Goal: Check status: Check status

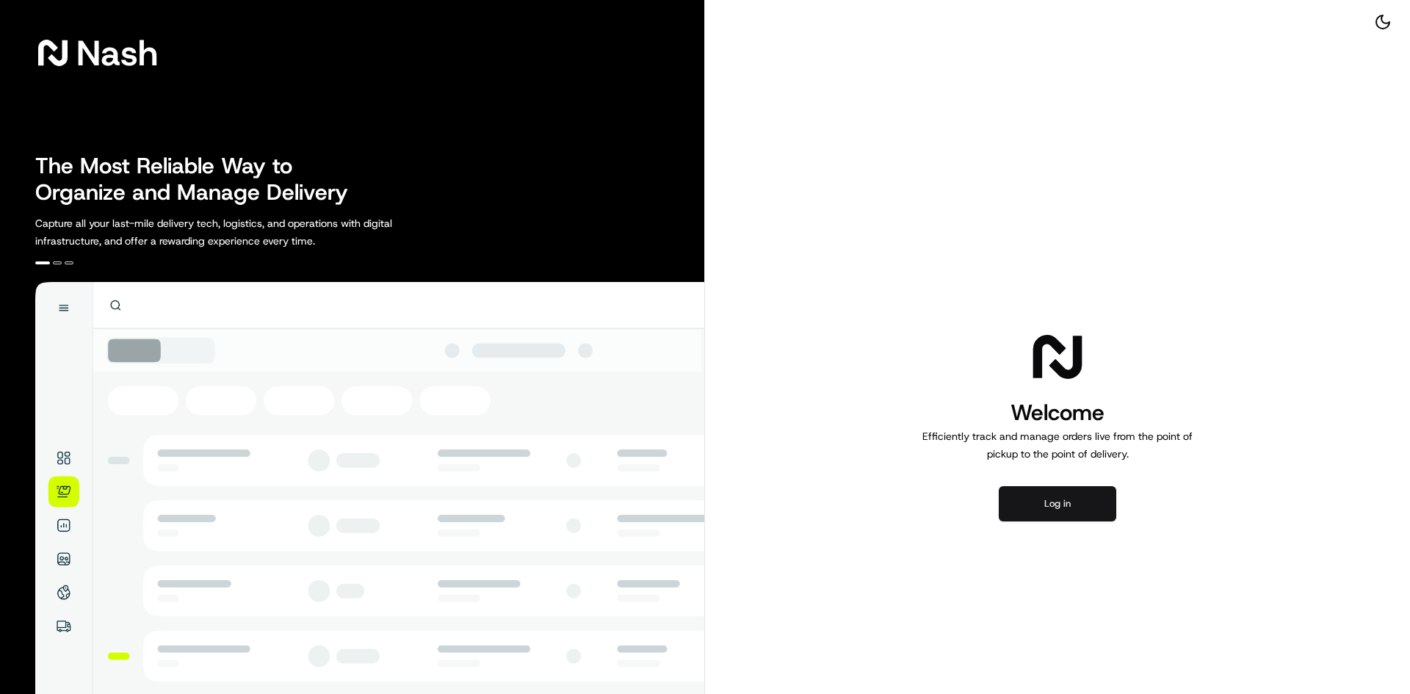
click at [1060, 508] on button "Log in" at bounding box center [1058, 503] width 118 height 35
